Goal: Find contact information: Find contact information

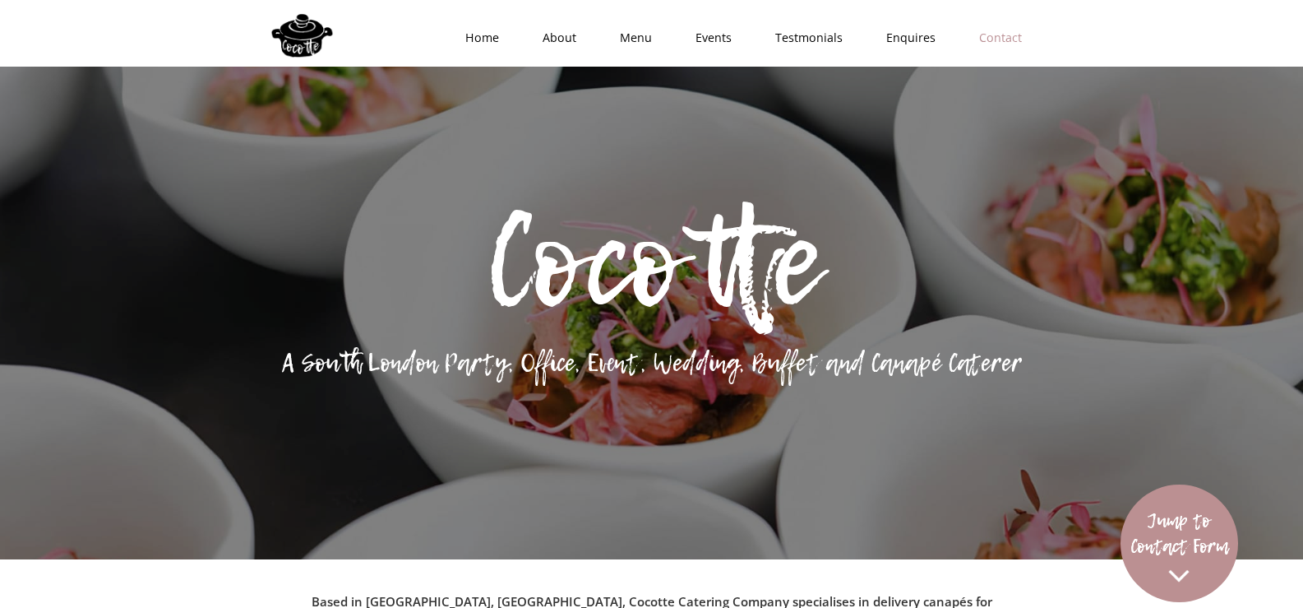
click at [991, 33] on link "Contact" at bounding box center [995, 37] width 86 height 49
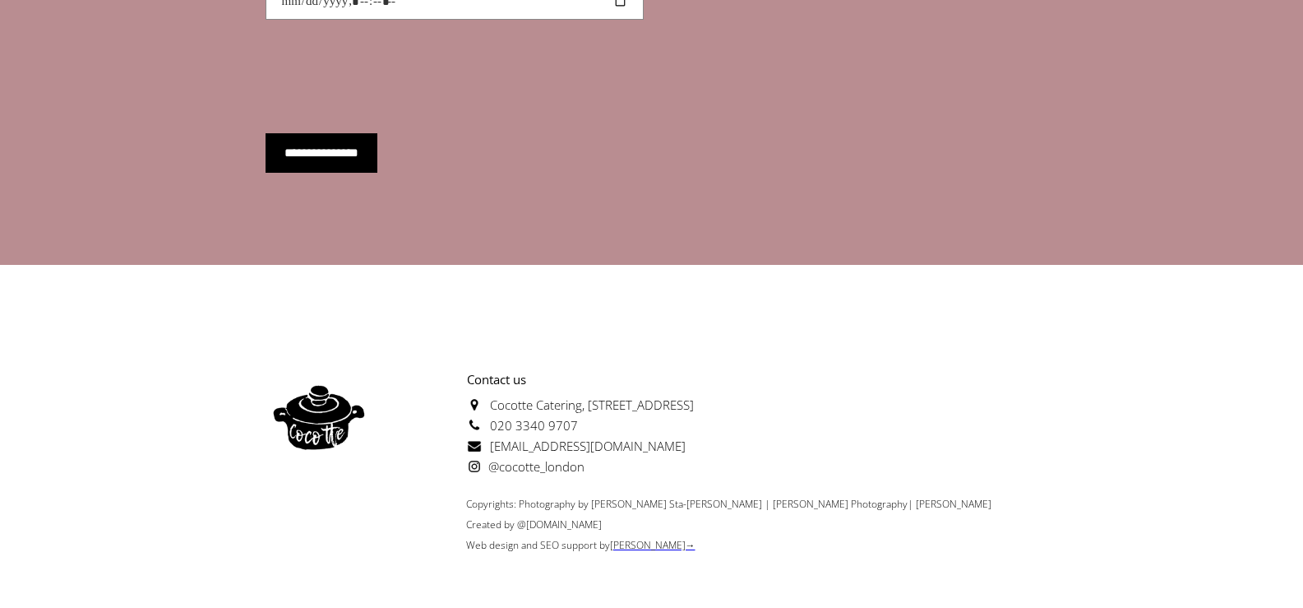
click at [581, 396] on span "Cocotte Catering, [STREET_ADDRESS]" at bounding box center [580, 404] width 227 height 16
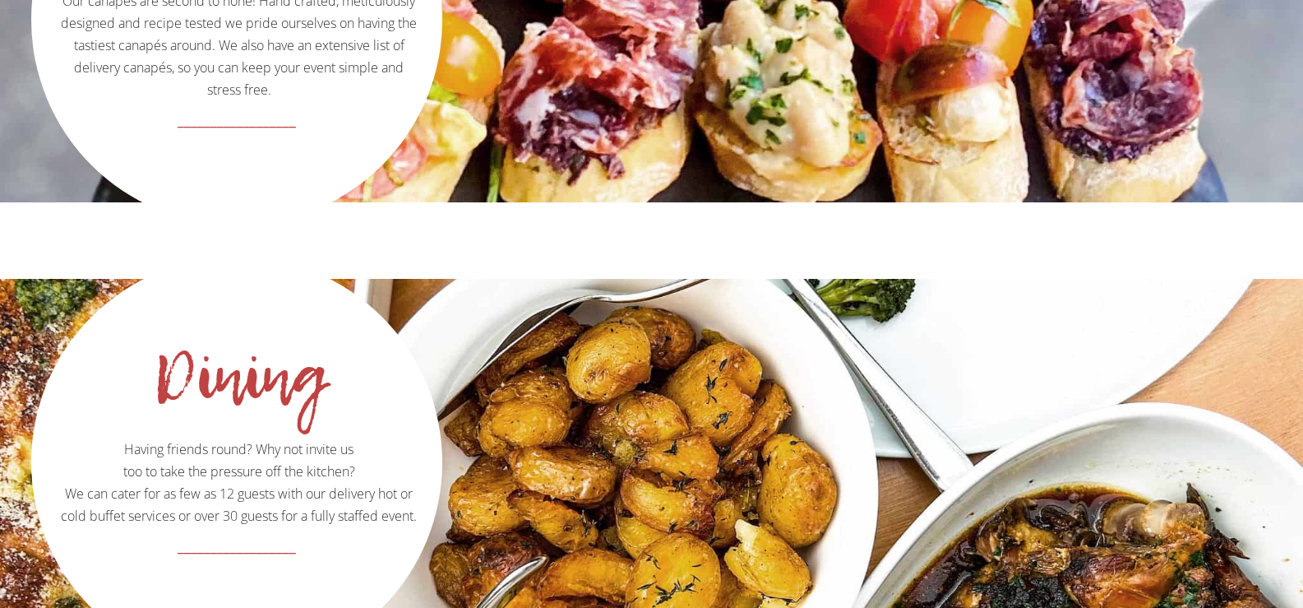
scroll to position [0, 0]
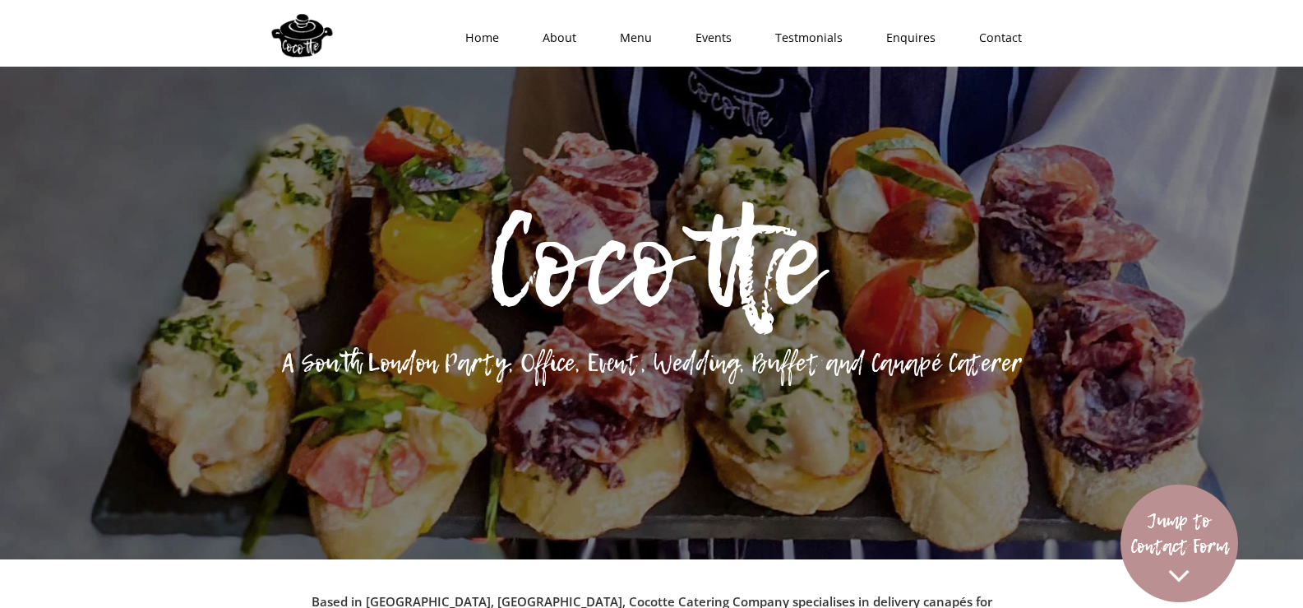
drag, startPoint x: 817, startPoint y: 360, endPoint x: 667, endPoint y: 111, distance: 291.1
click at [1016, 43] on link "Contact" at bounding box center [995, 37] width 86 height 49
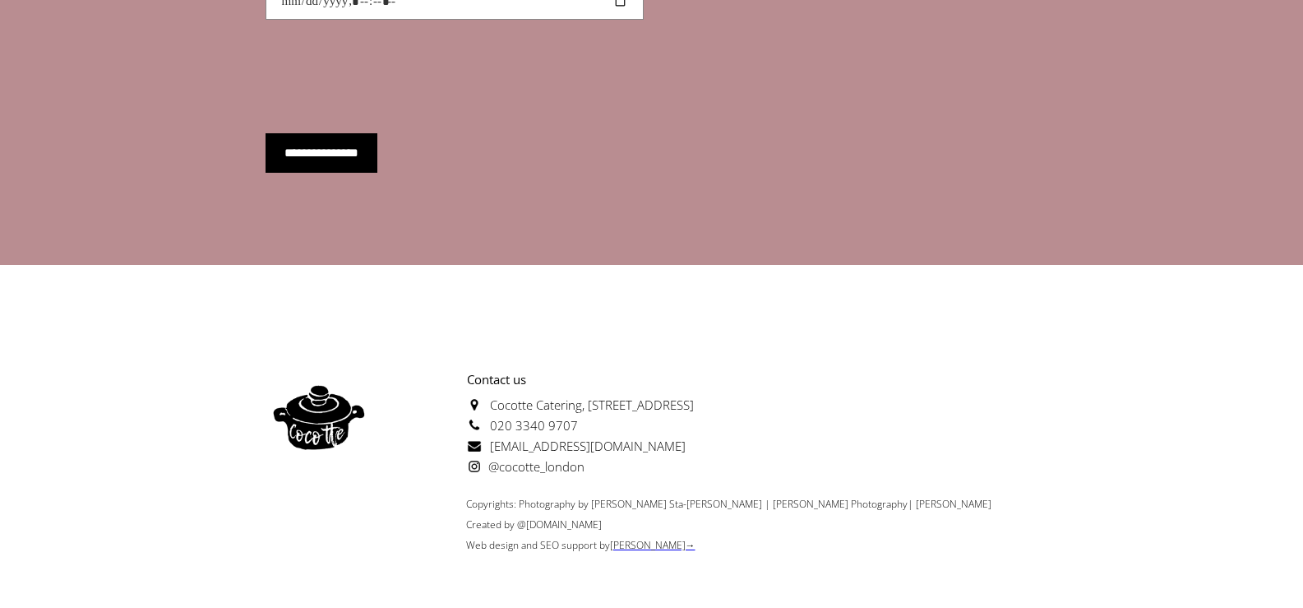
drag, startPoint x: 604, startPoint y: 554, endPoint x: 612, endPoint y: 575, distance: 22.1
drag, startPoint x: 650, startPoint y: 410, endPoint x: 497, endPoint y: 400, distance: 153.3
click at [501, 409] on p "Contact us [GEOGRAPHIC_DATA][STREET_ADDRESS] 020 3340 9707 [EMAIL_ADDRESS][DOMA…" at bounding box center [533, 423] width 322 height 108
drag, startPoint x: 467, startPoint y: 387, endPoint x: 583, endPoint y: 389, distance: 116.0
click at [583, 389] on p "Contact us [GEOGRAPHIC_DATA][STREET_ADDRESS] 020 3340 9707 [EMAIL_ADDRESS][DOMA…" at bounding box center [533, 423] width 322 height 108
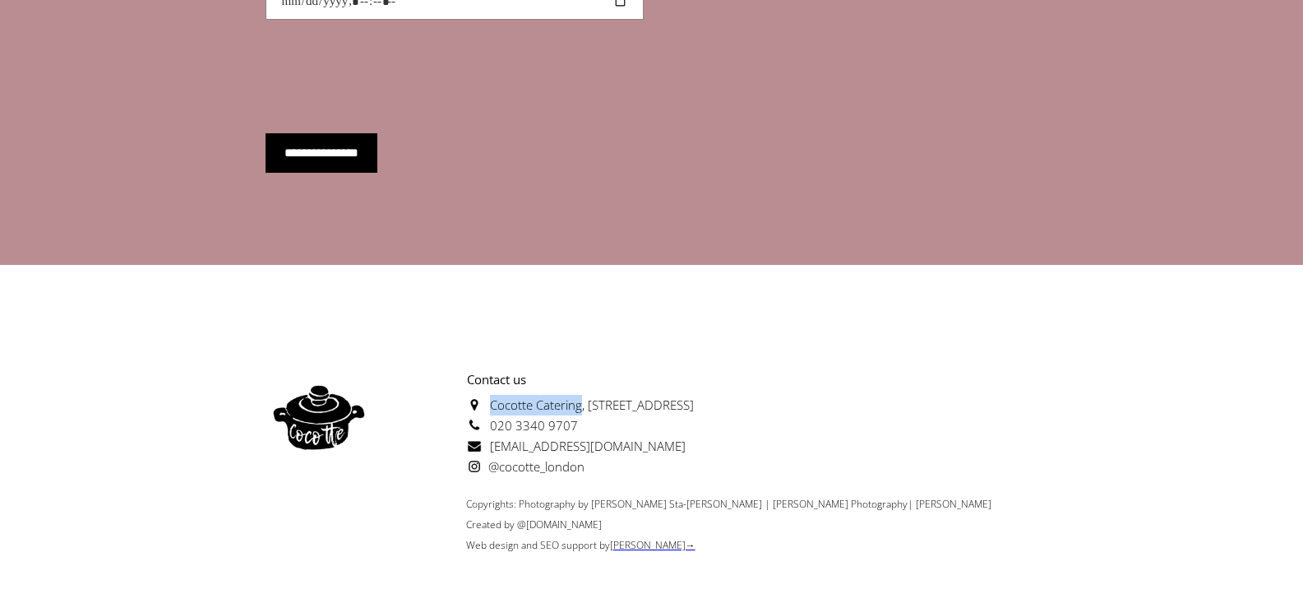
copy span "Cocotte Catering"
